Goal: Find specific fact: Find specific fact

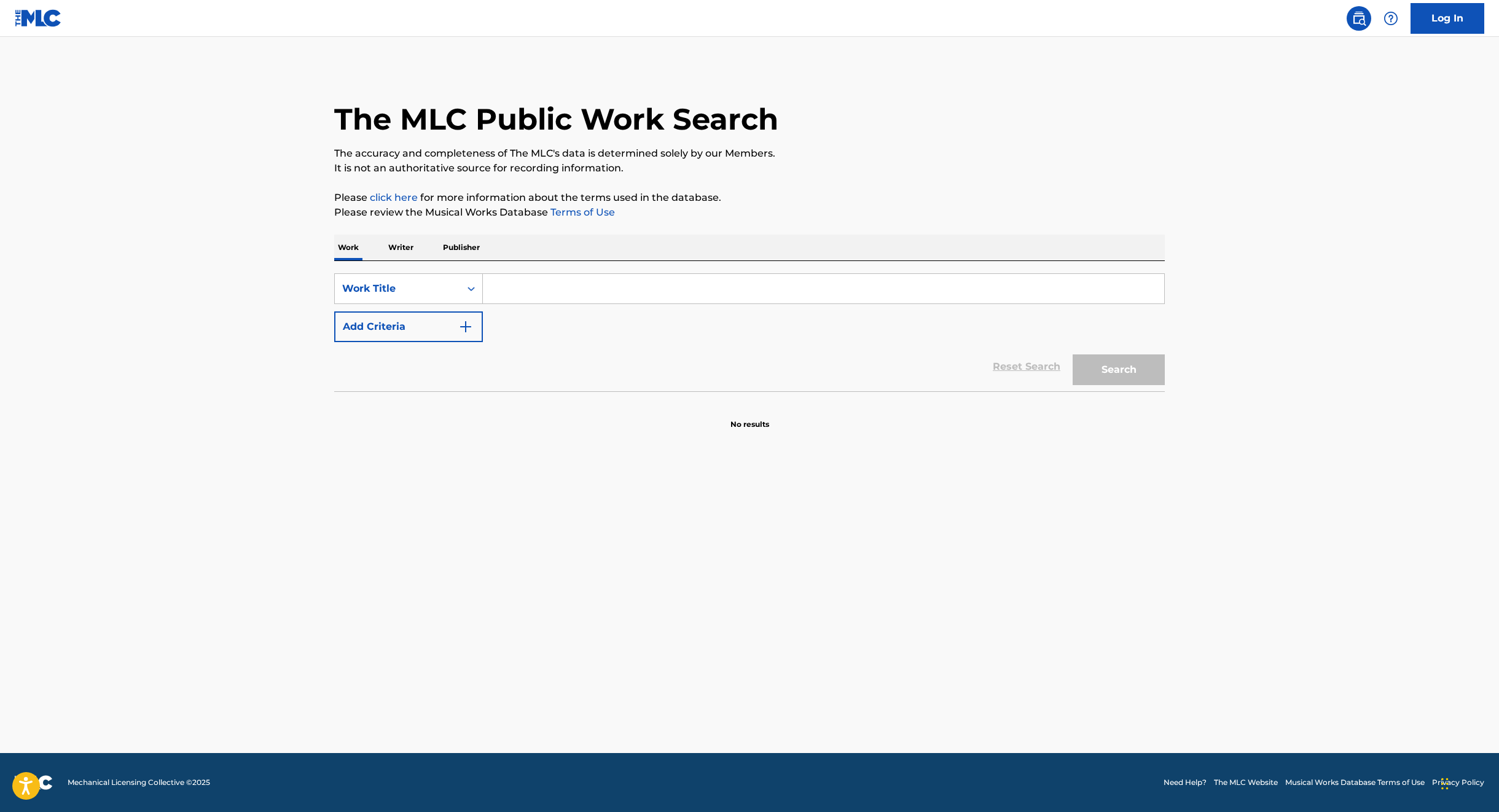
click at [526, 288] on input "Search Form" at bounding box center [824, 288] width 682 height 29
type input "NOTHING COMPARES 2 U"
click at [454, 325] on button "Add Criteria" at bounding box center [408, 326] width 149 height 31
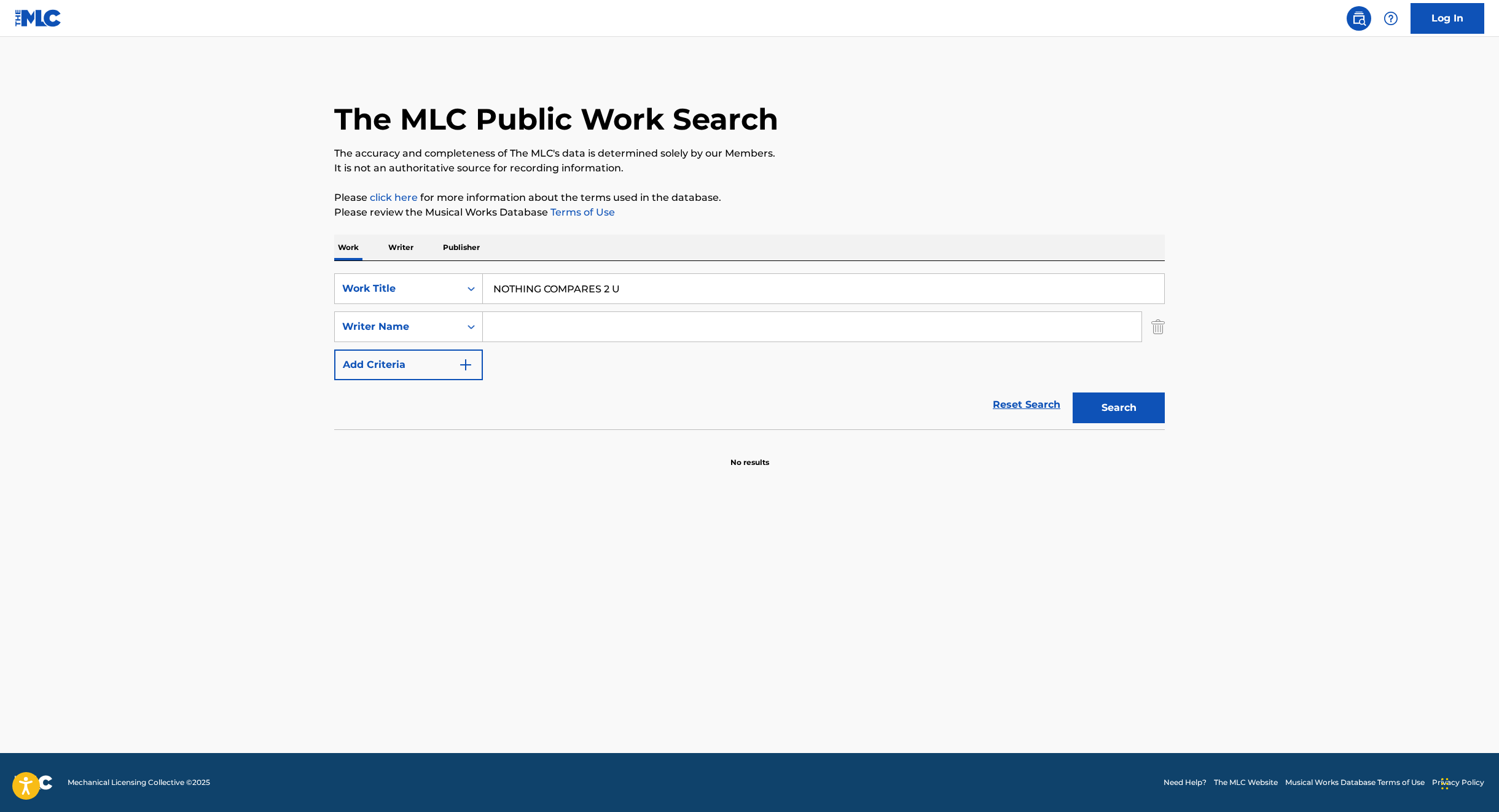
click at [537, 326] on input "Search Form" at bounding box center [812, 326] width 659 height 29
type input "[PERSON_NAME]"
click at [1073, 392] on button "Search" at bounding box center [1119, 407] width 92 height 31
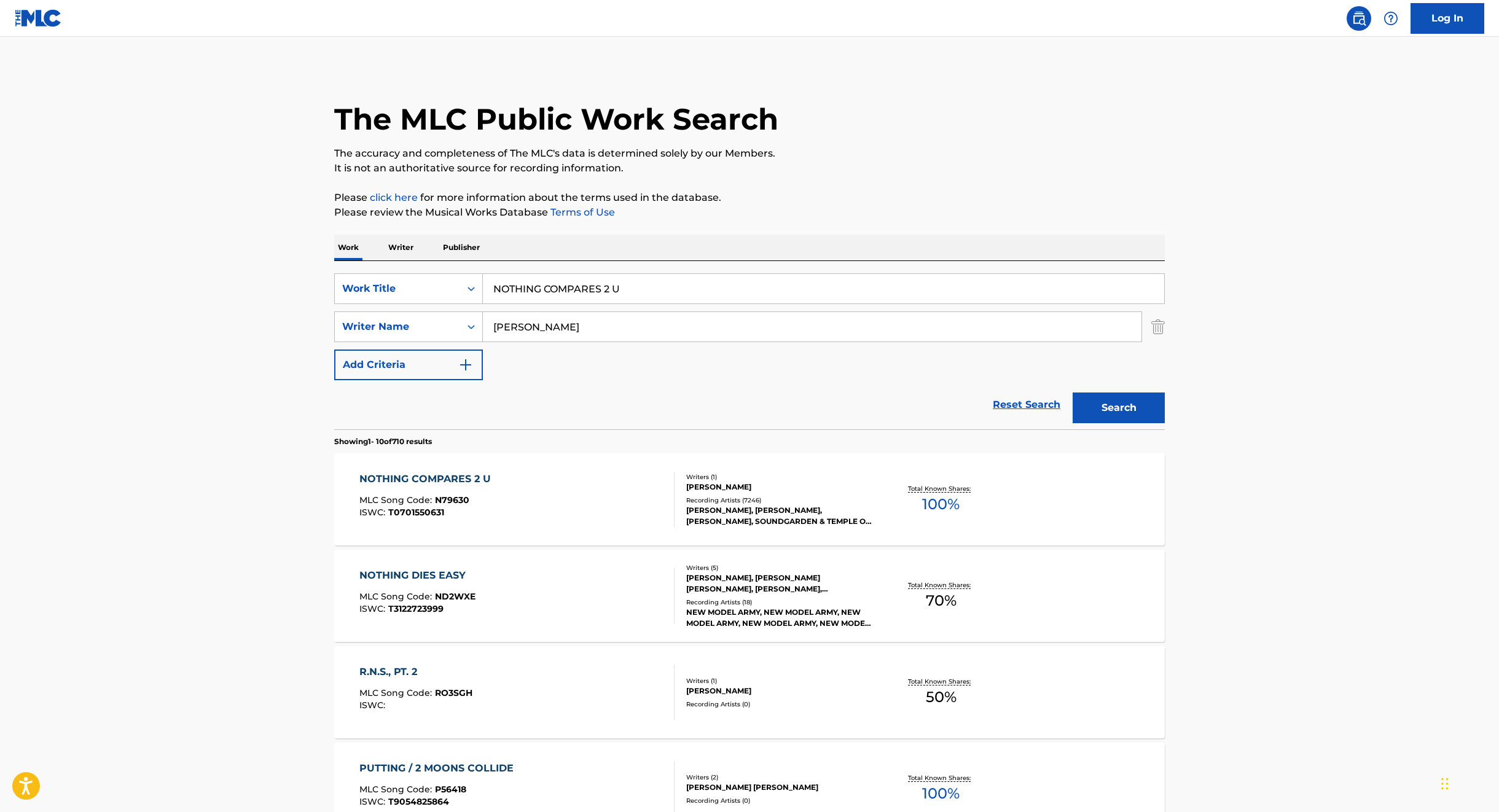
click at [417, 472] on div "NOTHING COMPARES 2 U" at bounding box center [428, 479] width 138 height 15
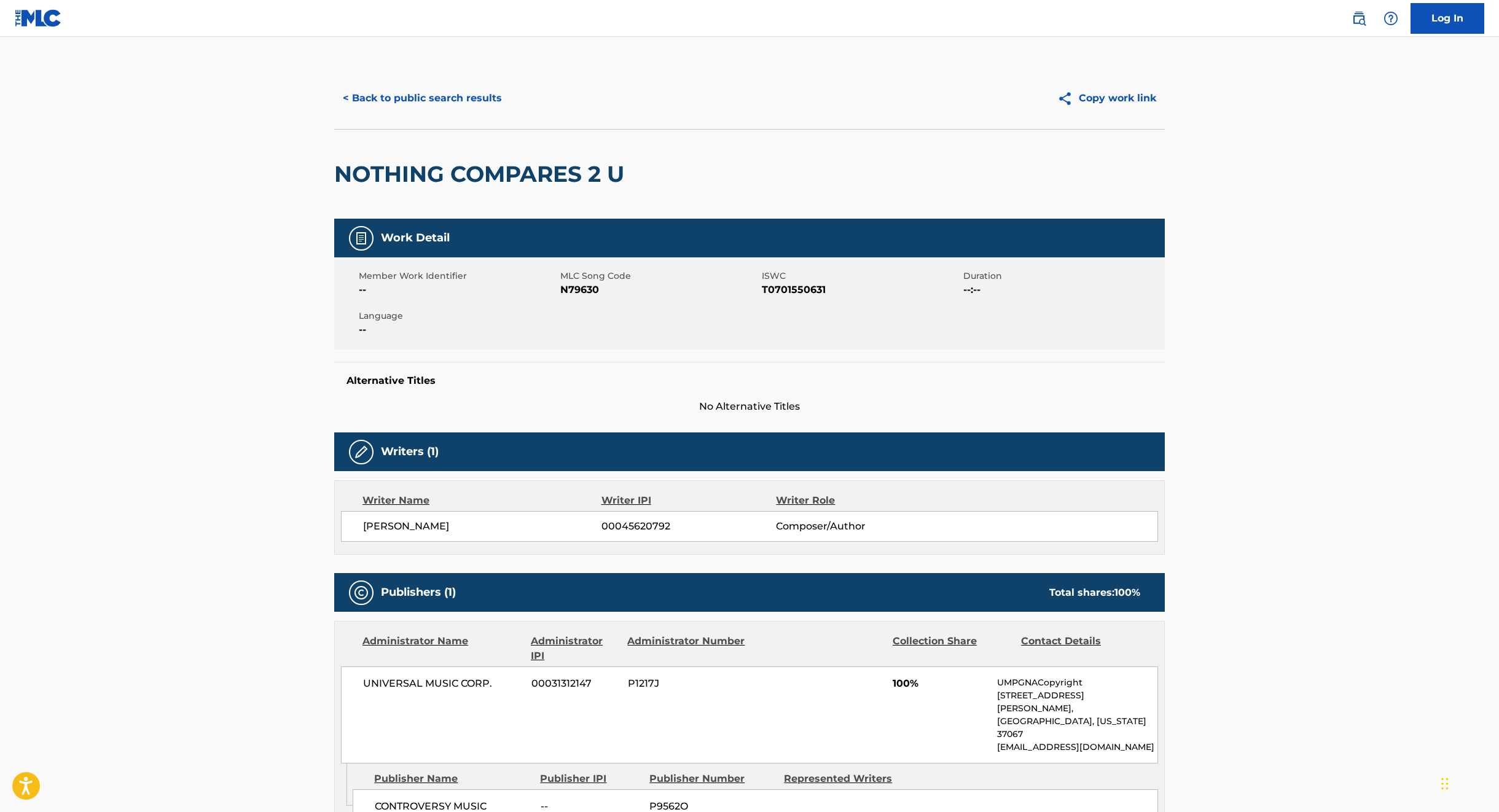
scroll to position [54, 0]
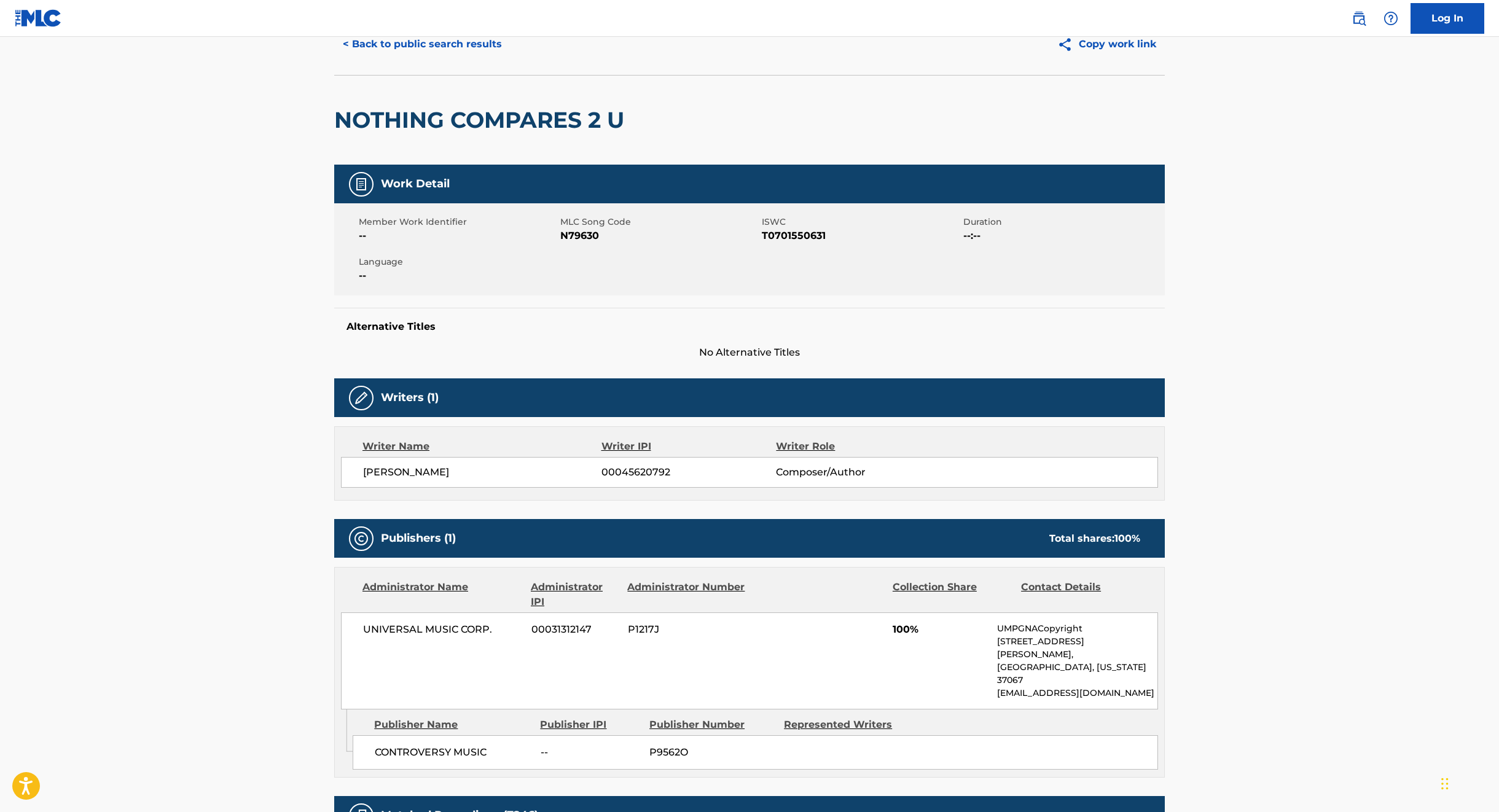
click at [592, 236] on span "N79630" at bounding box center [659, 236] width 199 height 15
copy span "N79630"
